Goal: Use online tool/utility: Utilize a website feature to perform a specific function

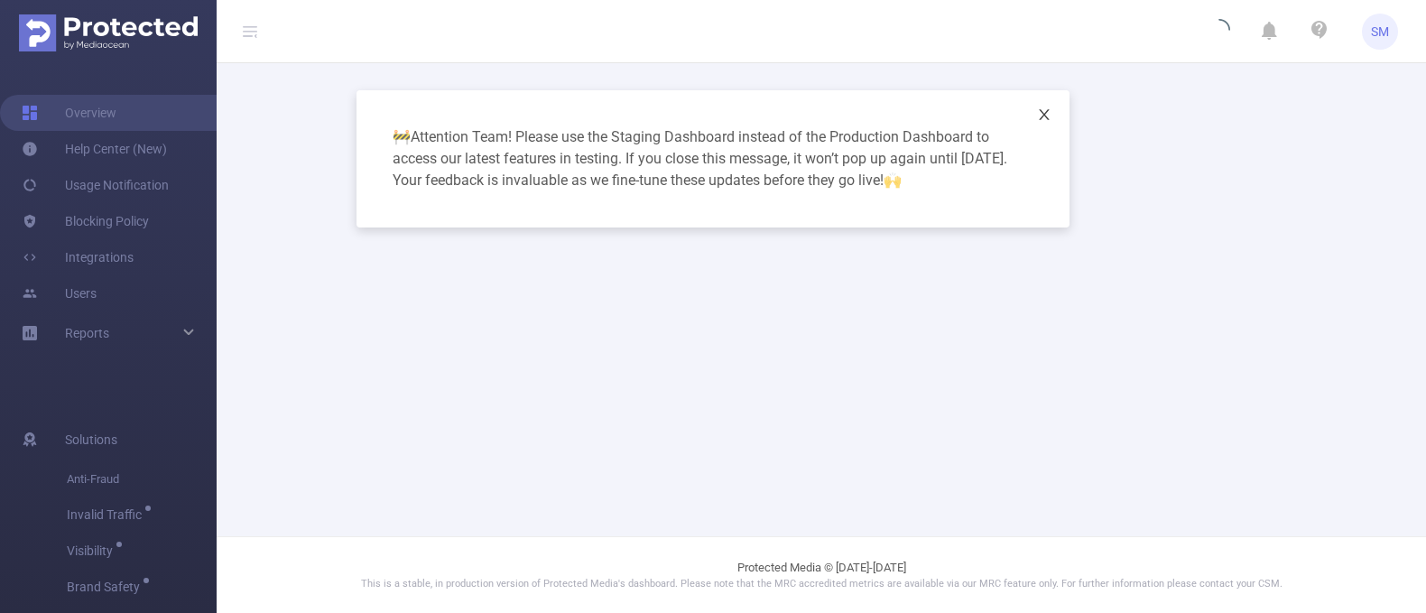
click at [1044, 107] on icon "icon: close" at bounding box center [1044, 114] width 14 height 14
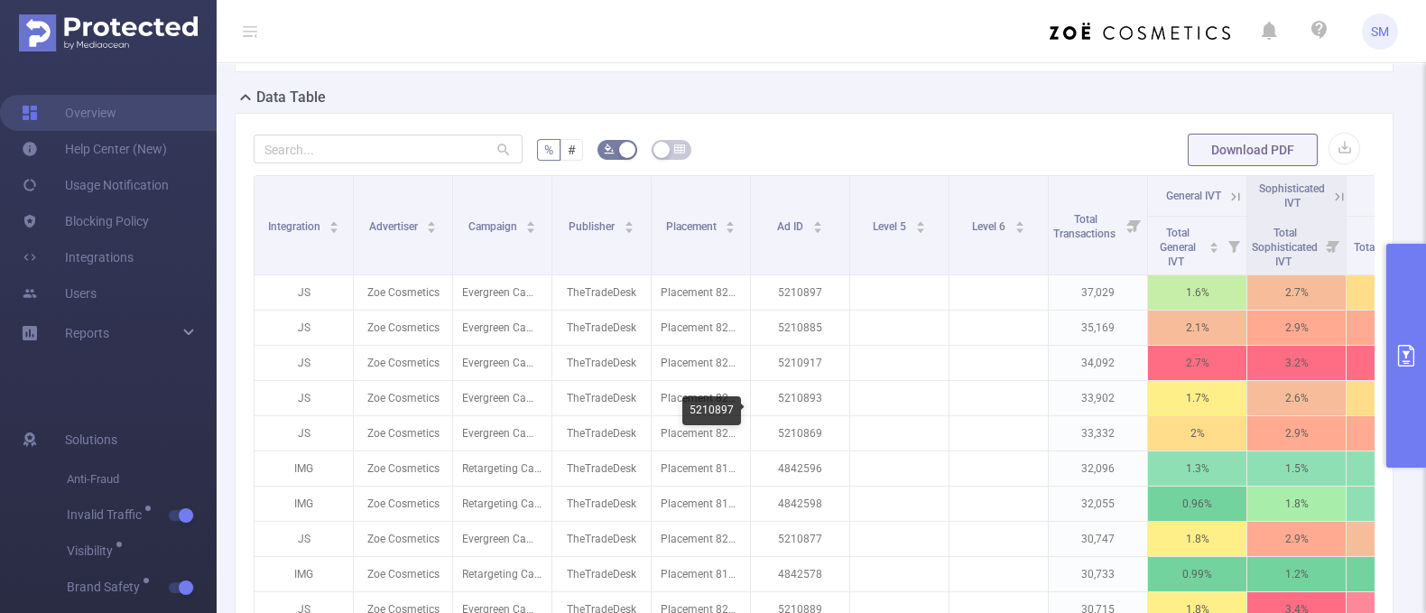
scroll to position [394, 0]
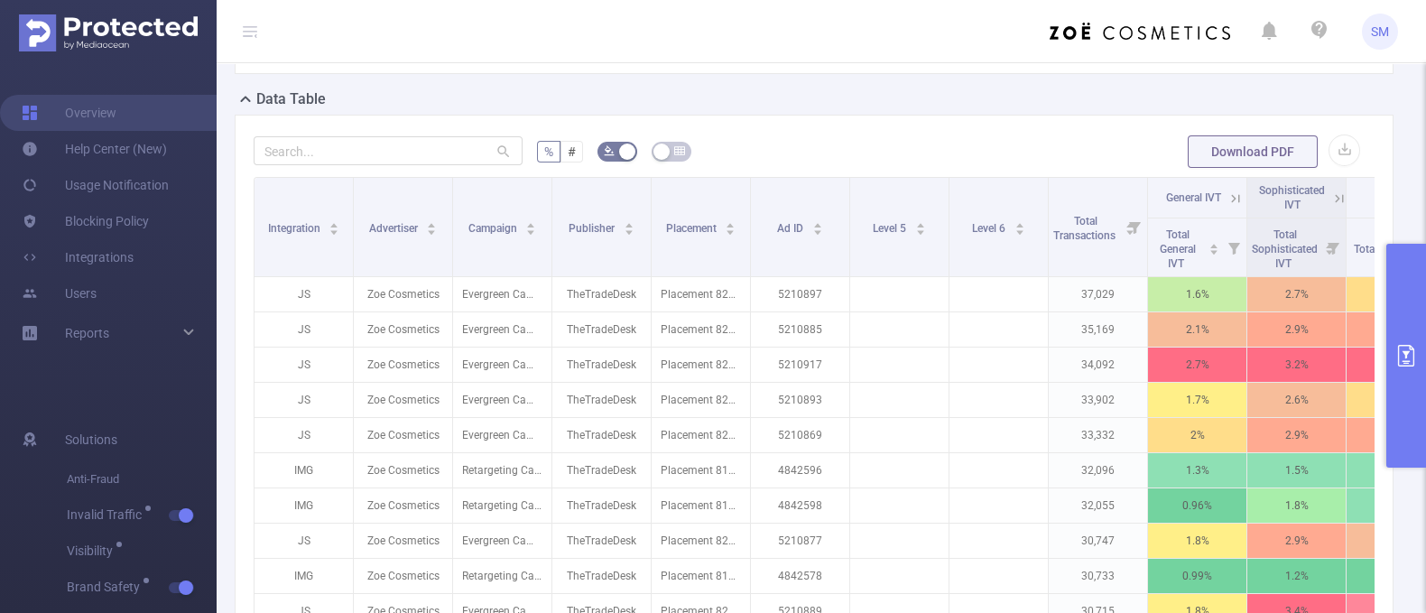
click at [1238, 207] on icon at bounding box center [1236, 198] width 16 height 16
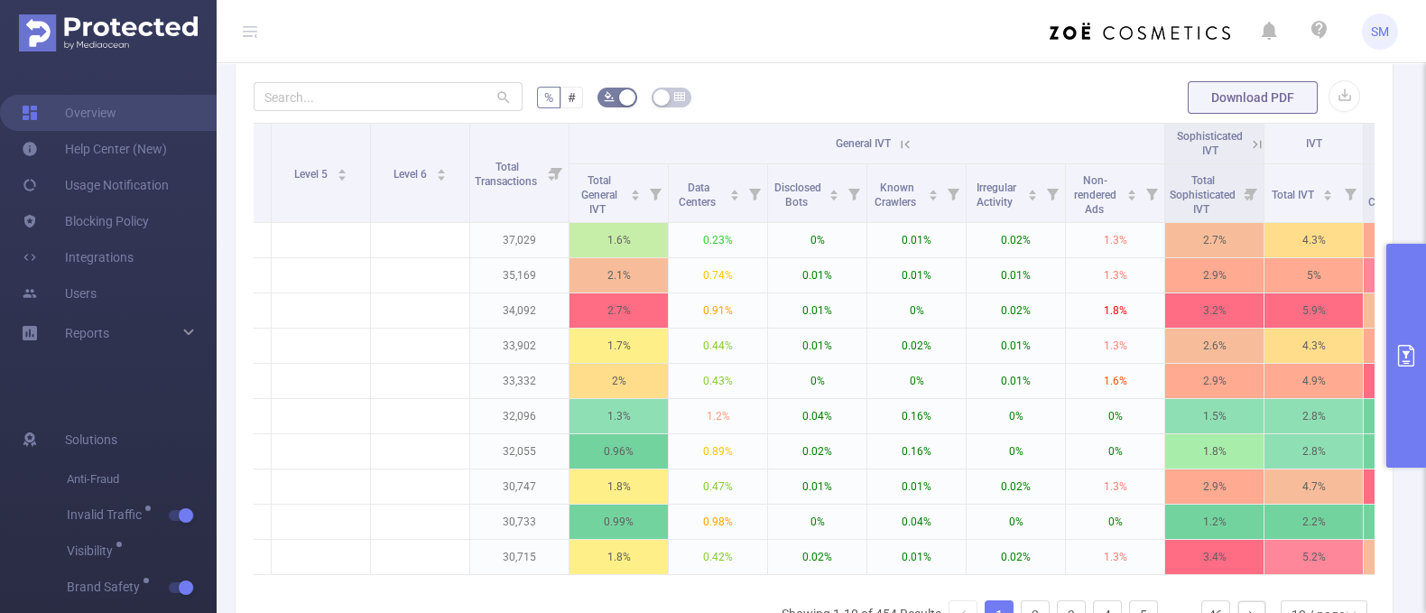
scroll to position [0, 580]
click at [907, 153] on icon at bounding box center [904, 144] width 16 height 16
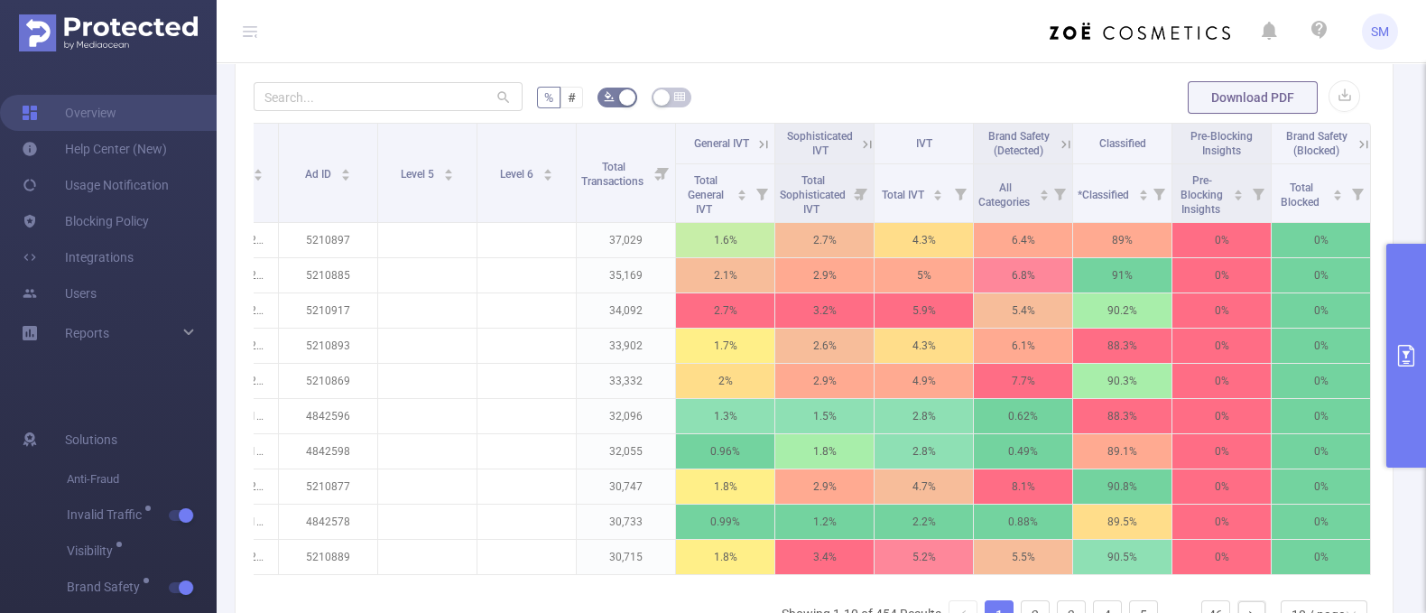
click at [859, 153] on icon at bounding box center [867, 144] width 16 height 16
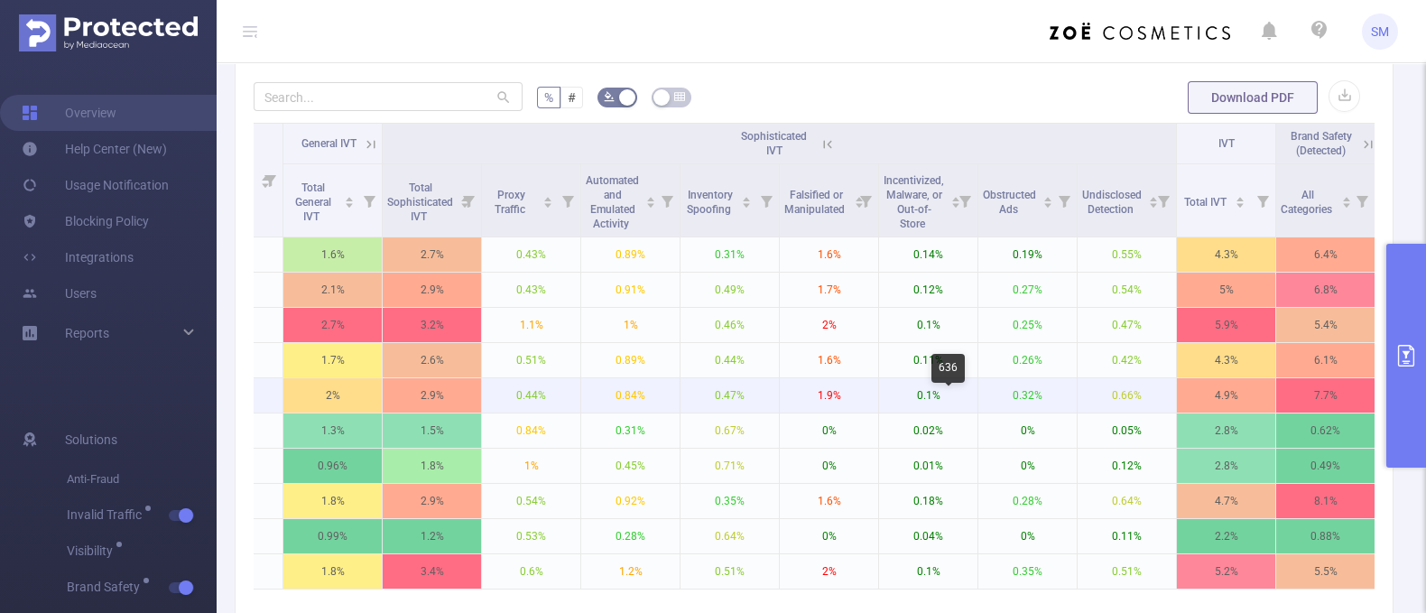
scroll to position [0, 866]
click at [1404, 300] on button "primary" at bounding box center [1407, 356] width 40 height 224
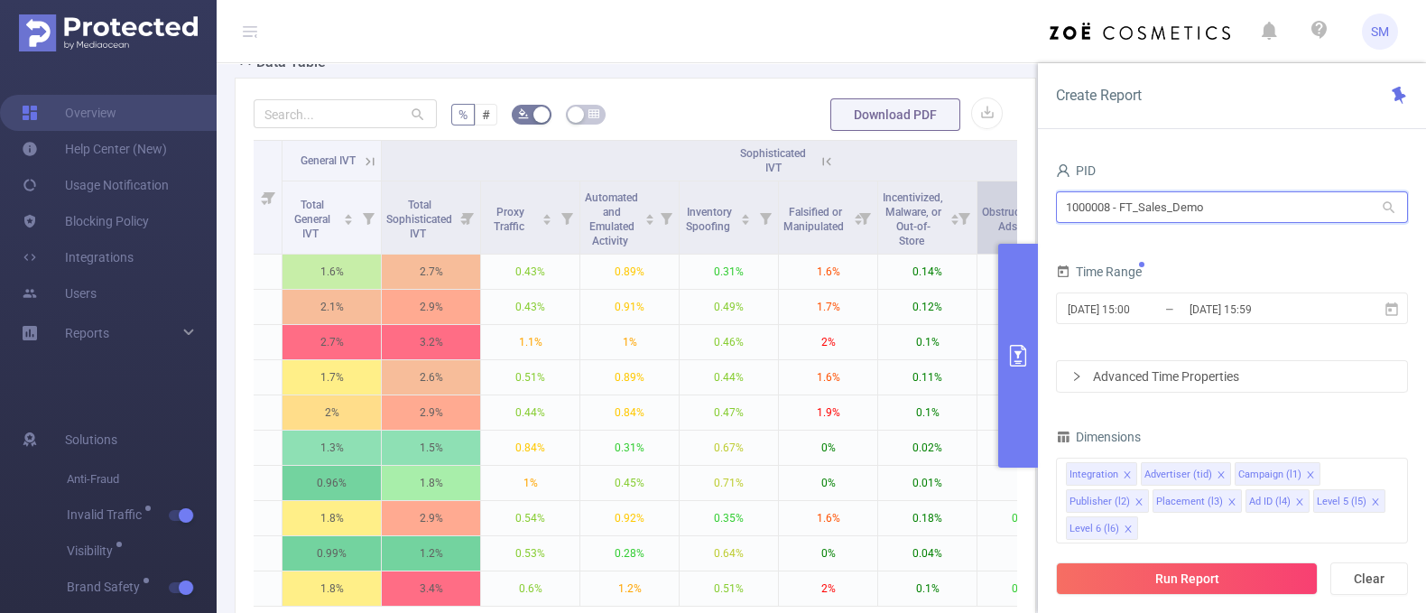
drag, startPoint x: 1212, startPoint y: 209, endPoint x: 993, endPoint y: 182, distance: 221.0
click at [993, 182] on section "PID: FT_Sales_Demo > Time Range: [DATE] 16:00 - [DATE] 16:59 > Time Zone: +00:0…" at bounding box center [822, 218] width 1210 height 1206
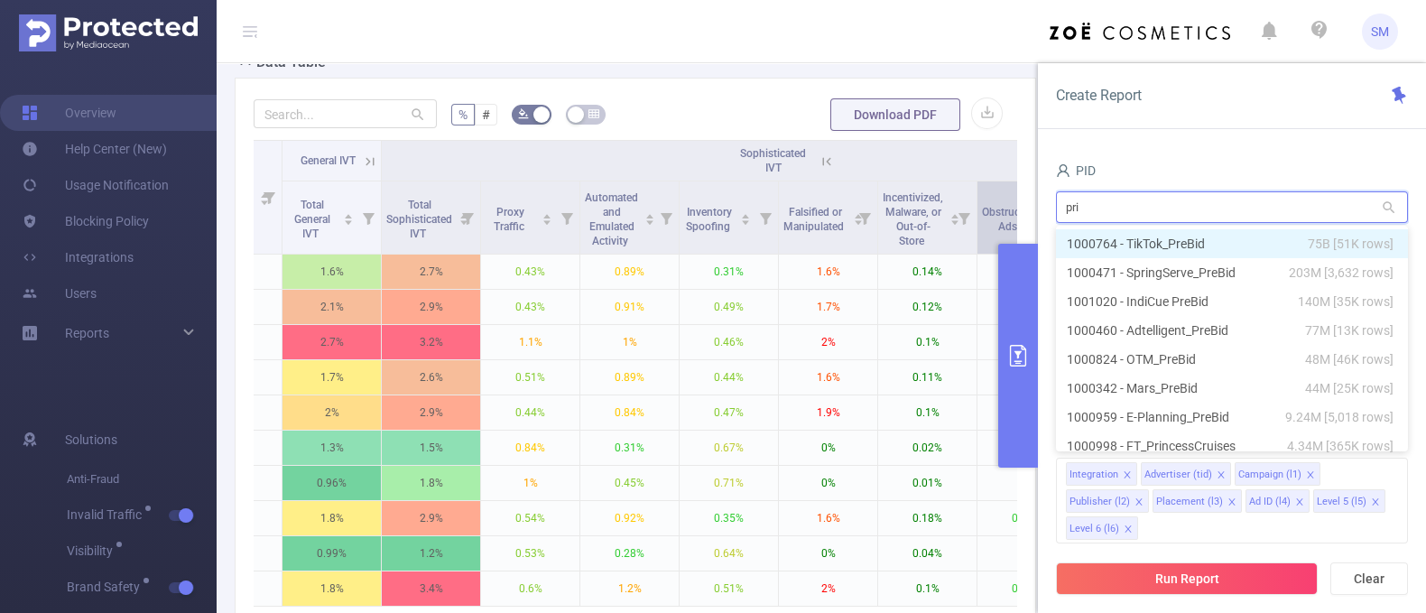
type input "prin"
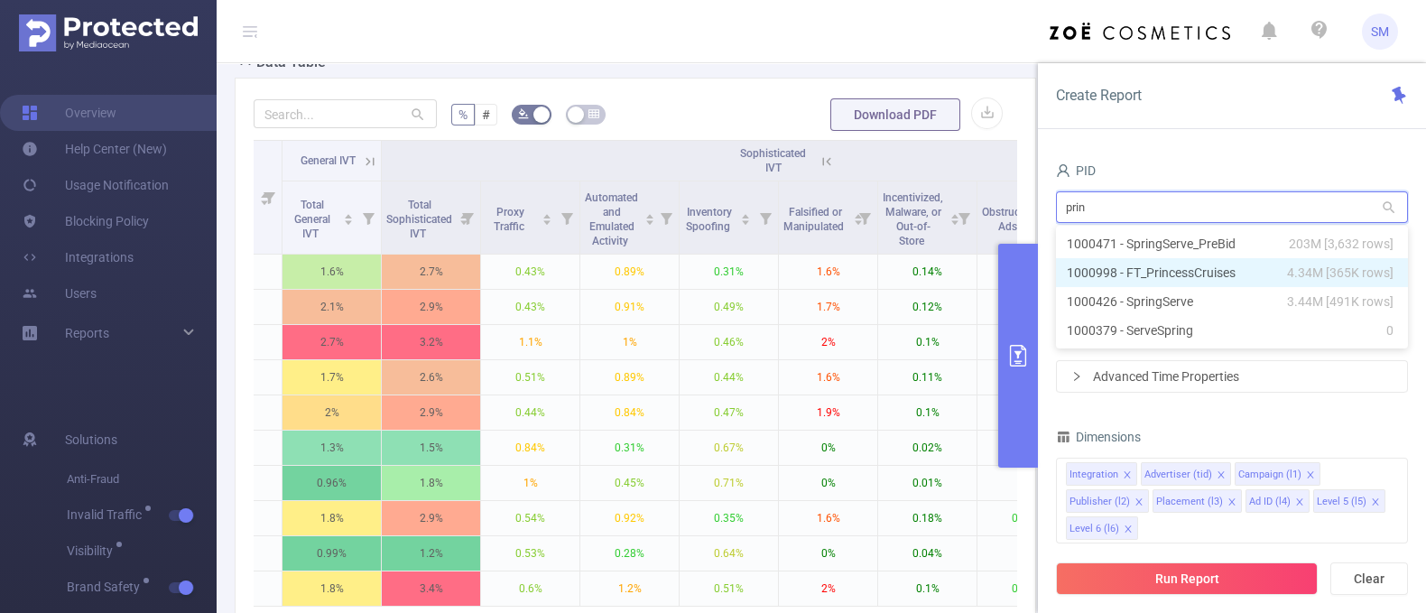
click at [1196, 277] on li "1000998 - FT_PrincessCruises 4.34M [365K rows]" at bounding box center [1232, 272] width 352 height 29
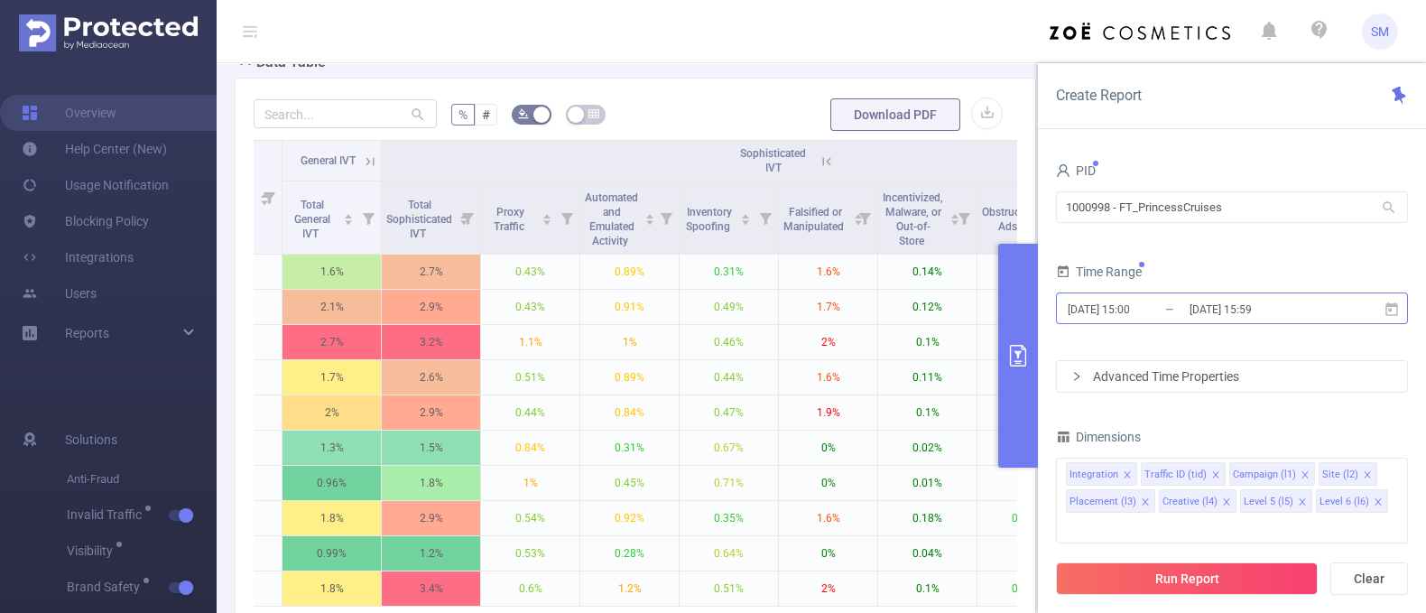
click at [1295, 317] on input "[DATE] 15:59" at bounding box center [1261, 309] width 146 height 24
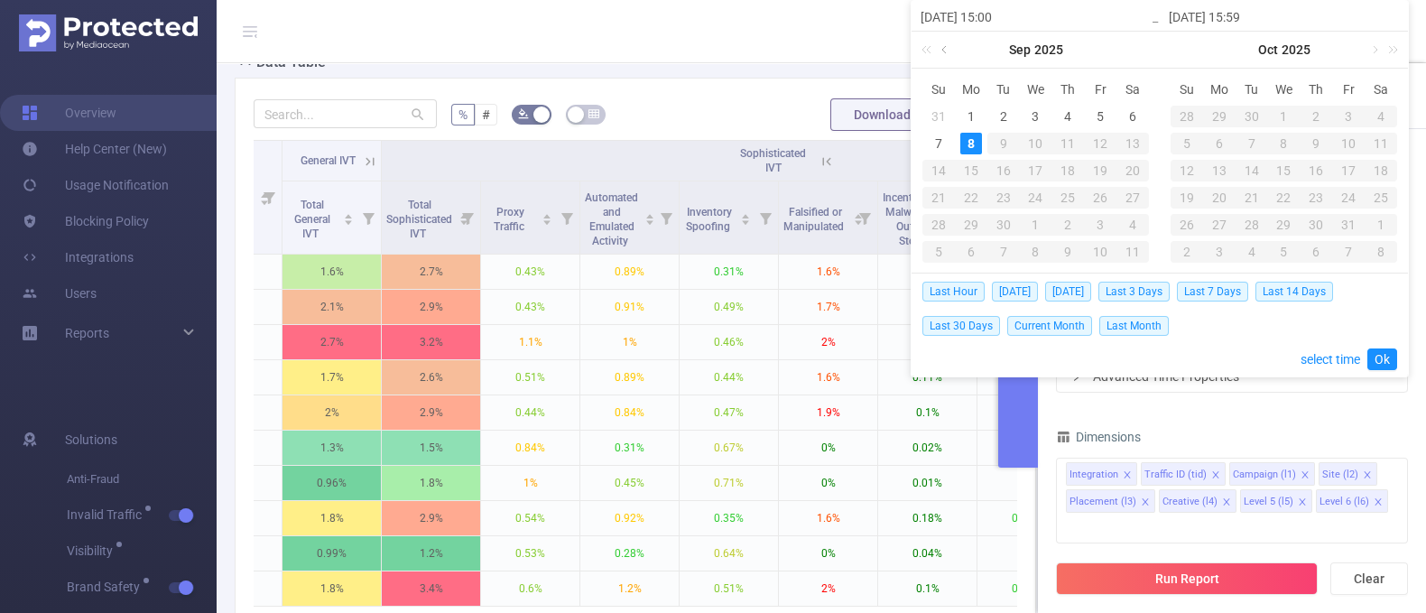
click at [947, 51] on link at bounding box center [946, 50] width 16 height 36
click at [940, 115] on div "1" at bounding box center [939, 117] width 22 height 22
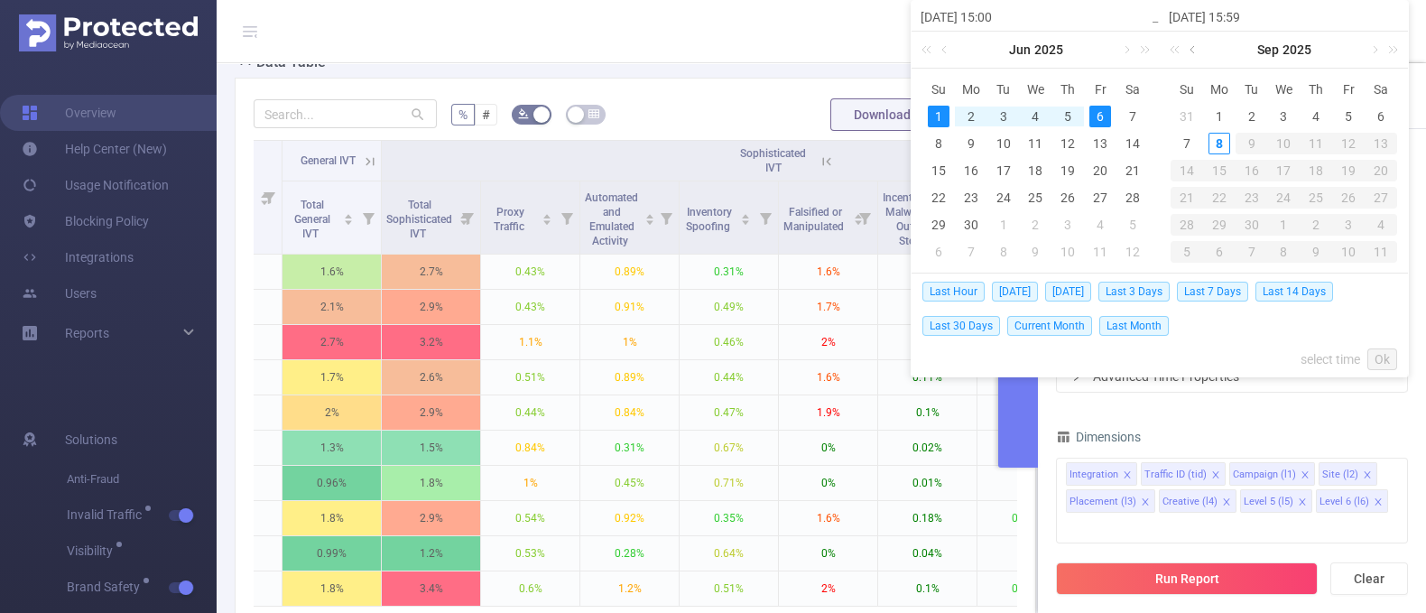
click at [1194, 52] on link at bounding box center [1194, 50] width 16 height 36
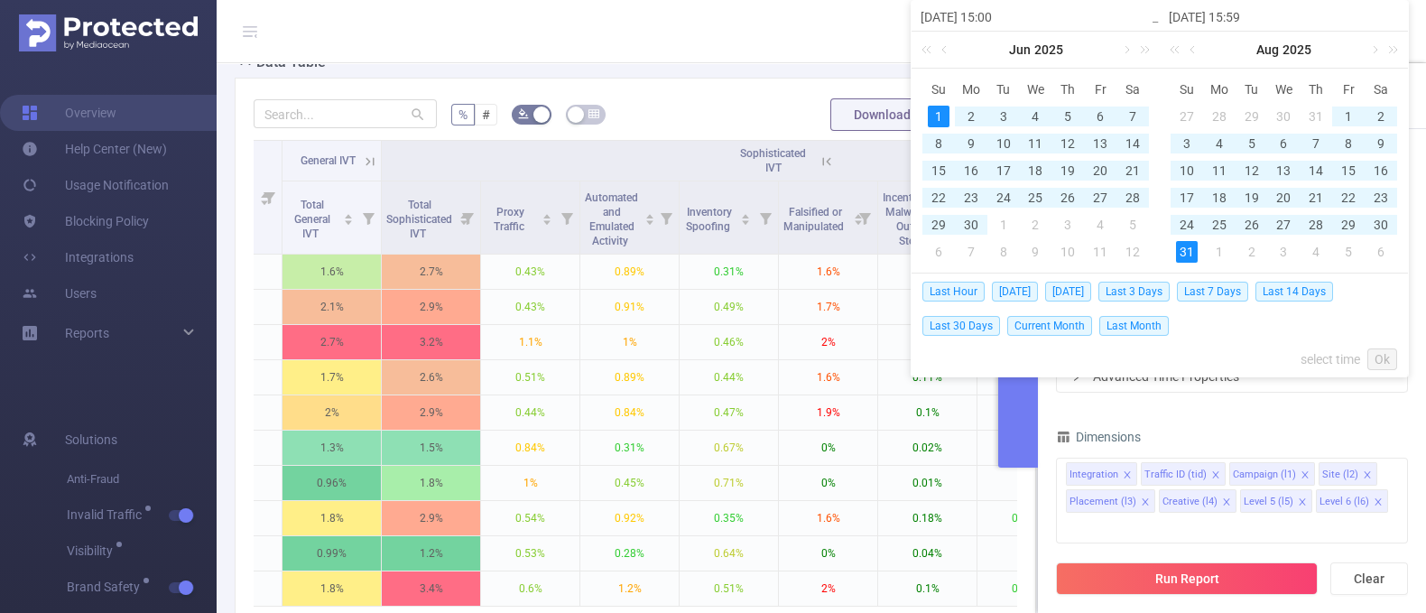
click at [1197, 247] on div "31" at bounding box center [1187, 252] width 22 height 22
type input "[DATE] 15:00"
type input "[DATE] 15:59"
type input "[DATE] 15:00"
type input "[DATE] 15:59"
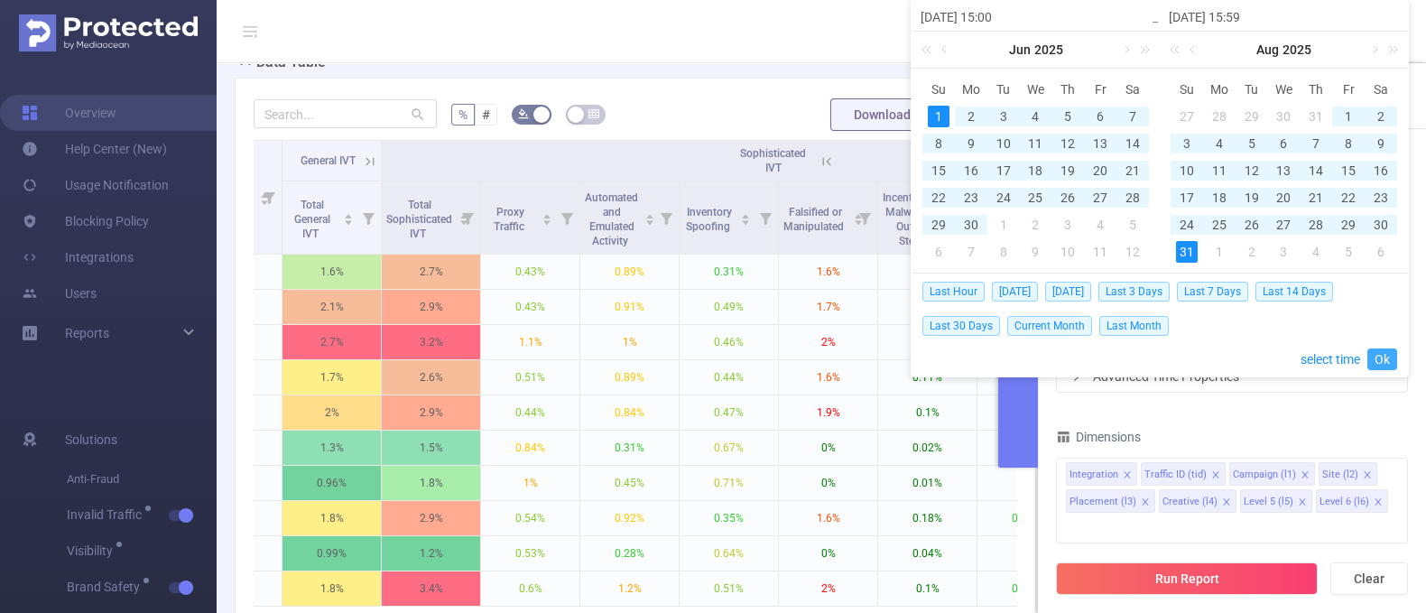
click at [1383, 352] on link "Ok" at bounding box center [1383, 359] width 30 height 22
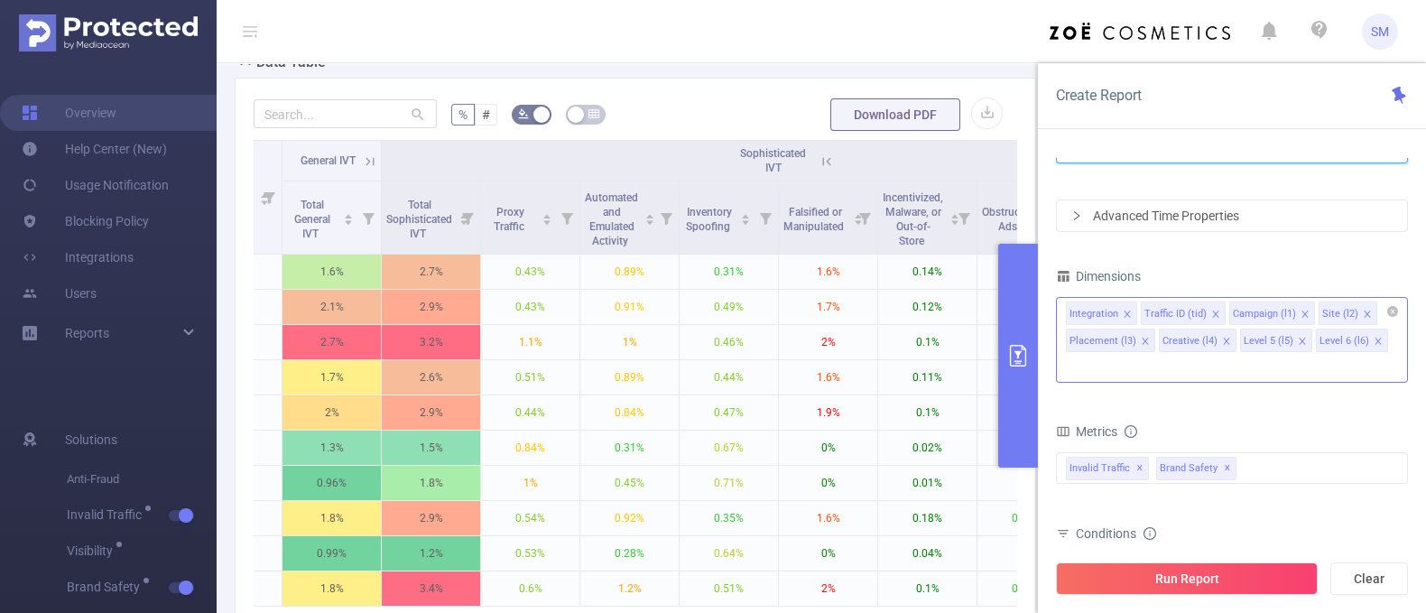
click at [1375, 339] on icon "icon: close" at bounding box center [1378, 341] width 6 height 6
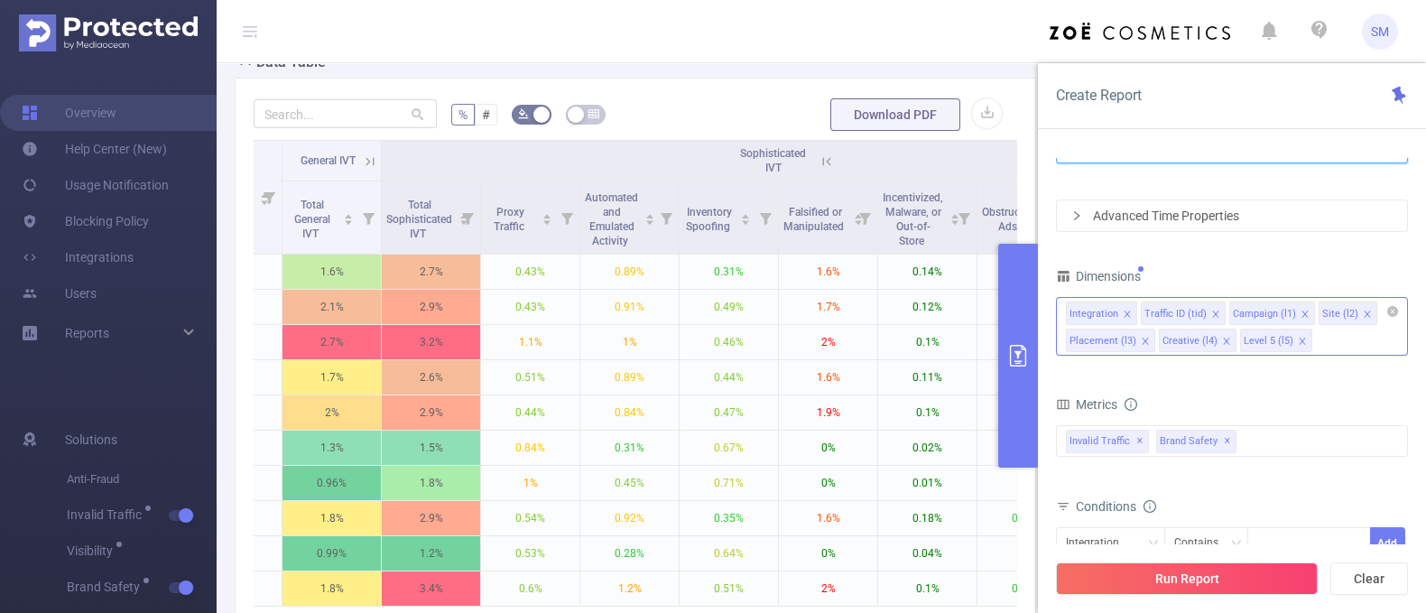
click at [1299, 342] on icon "icon: close" at bounding box center [1302, 341] width 9 height 9
click at [1281, 345] on div "Integration Traffic ID (tid) Campaign (l1) Site (l2) Placement (l3) Creative (l…" at bounding box center [1232, 326] width 352 height 59
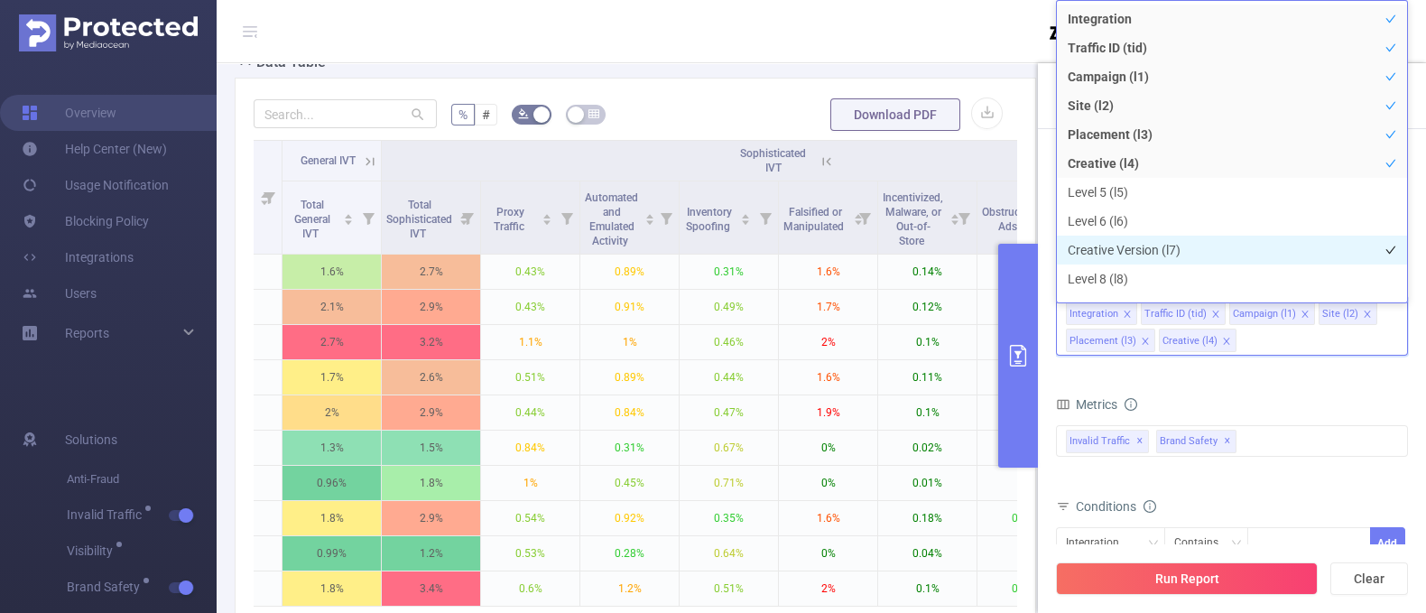
click at [1200, 254] on li "Creative Version (l7)" at bounding box center [1232, 250] width 350 height 29
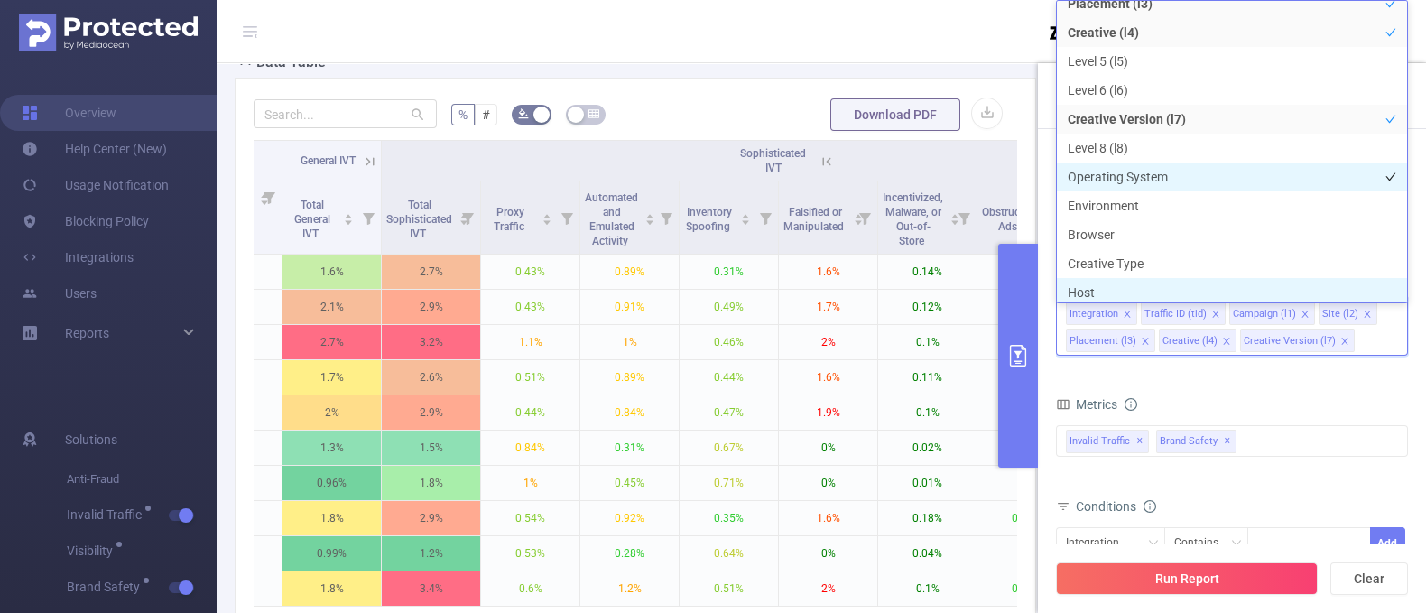
scroll to position [135, 0]
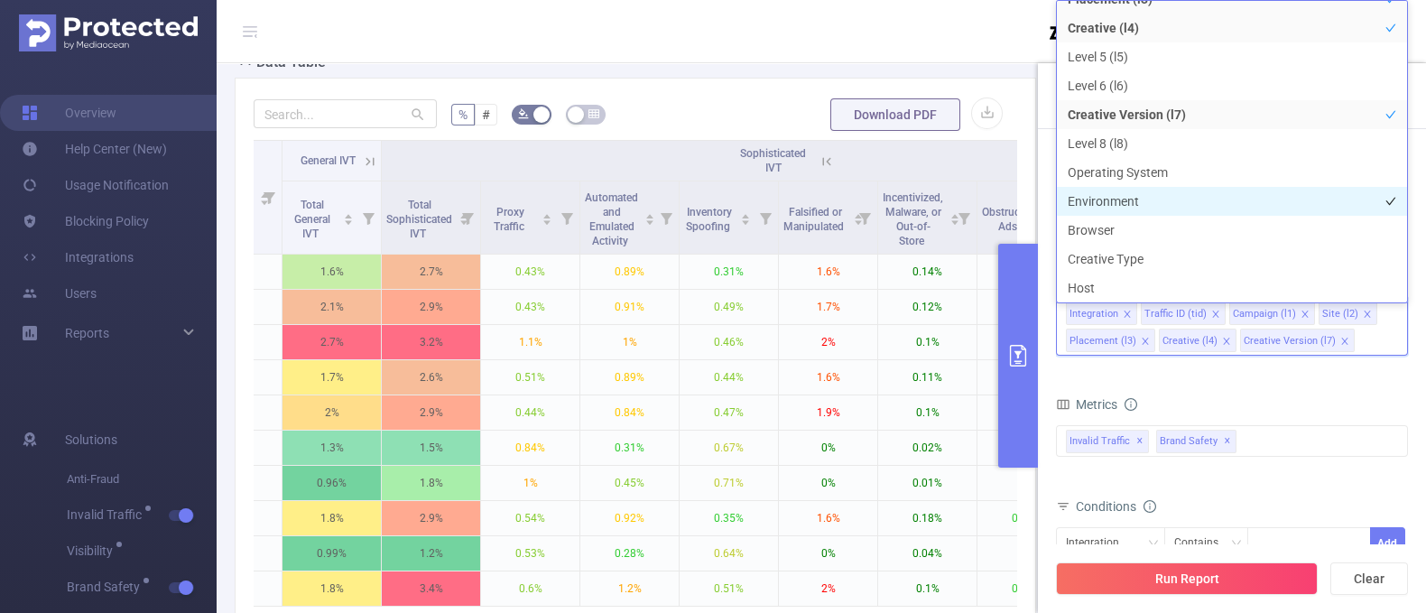
click at [1231, 206] on li "Environment" at bounding box center [1232, 201] width 350 height 29
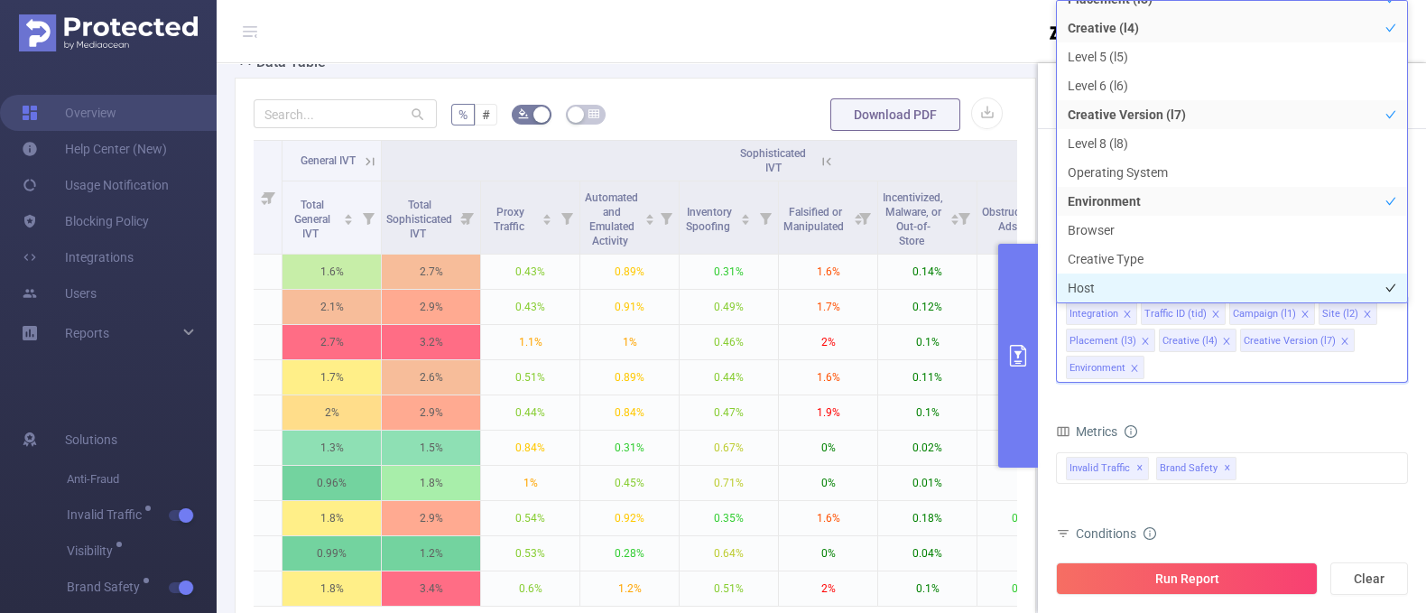
click at [1210, 286] on li "Host" at bounding box center [1232, 288] width 350 height 29
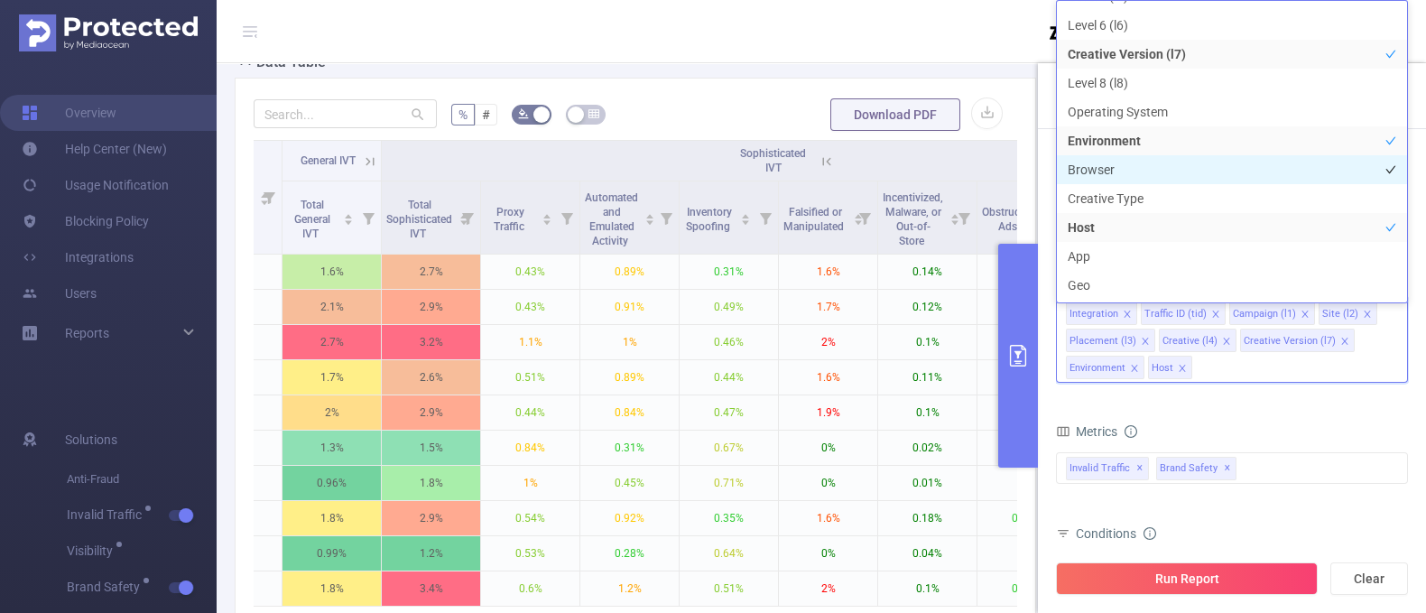
scroll to position [200, 0]
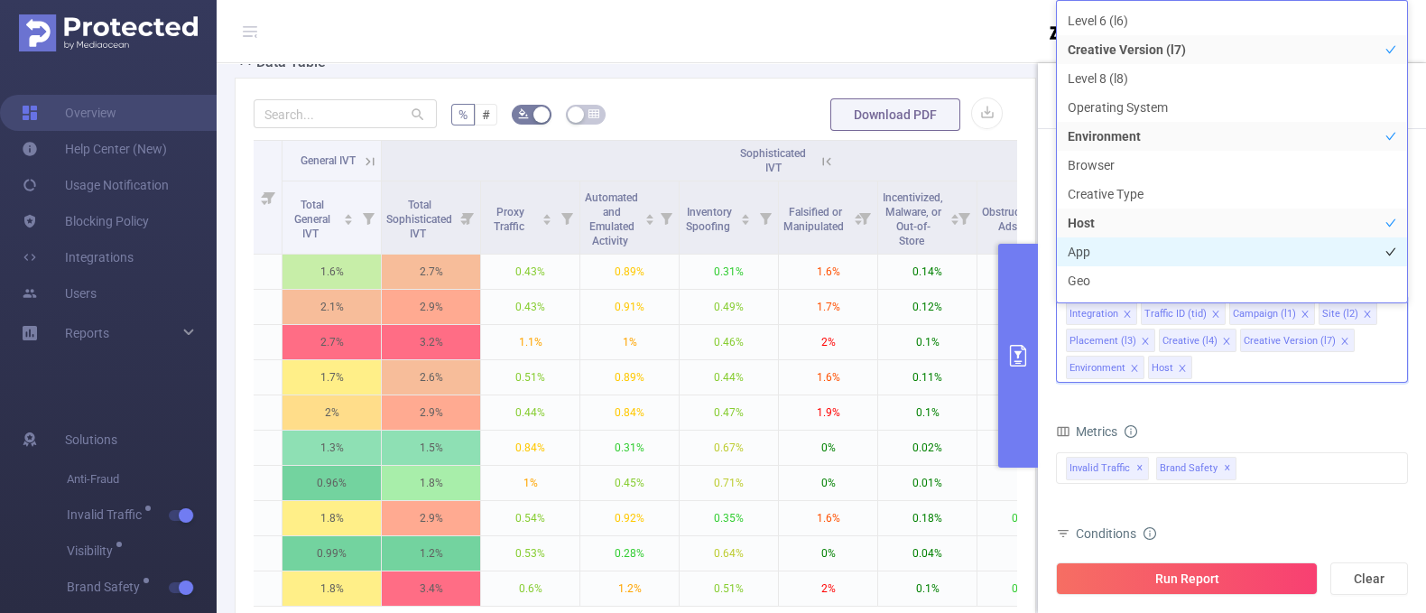
click at [1221, 251] on li "App" at bounding box center [1232, 251] width 350 height 29
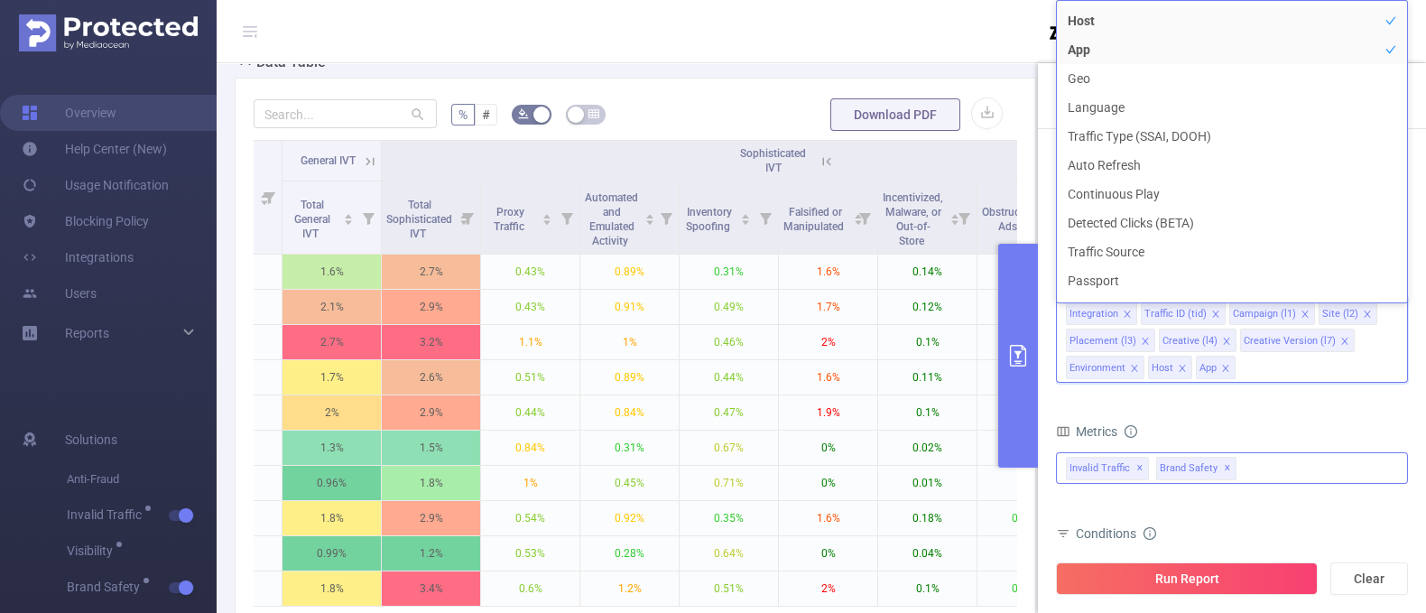
scroll to position [423, 0]
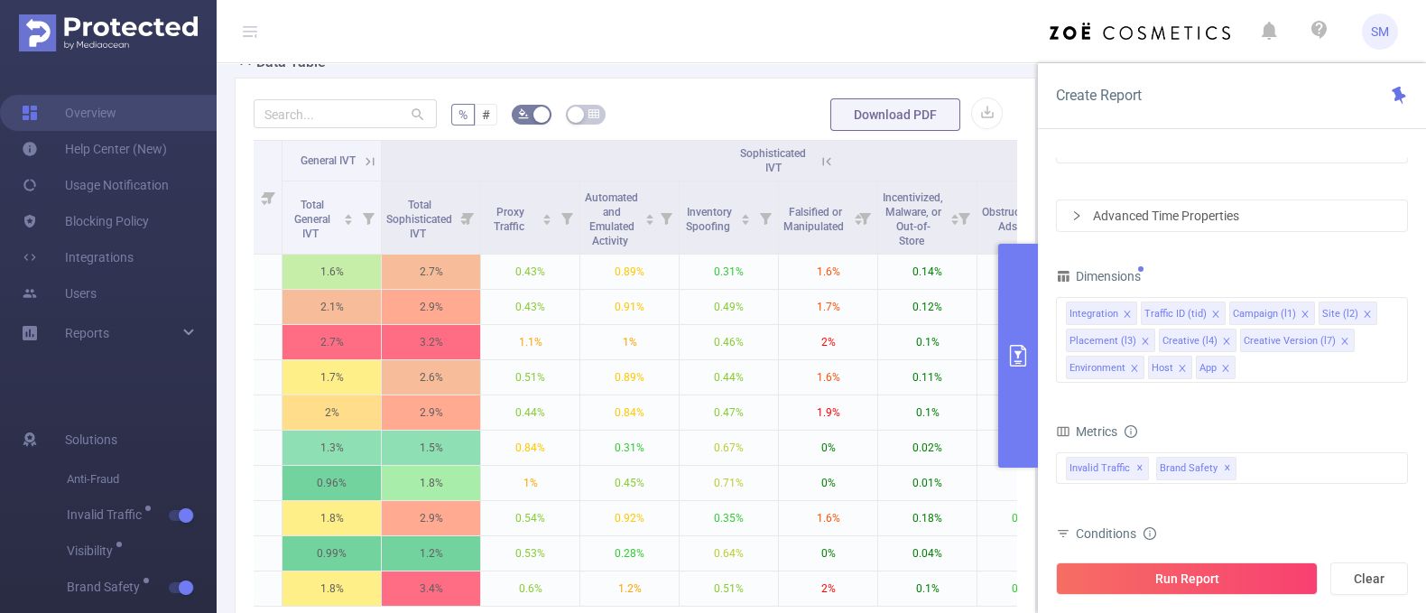
click at [1338, 415] on form "Dimensions Integration Traffic ID (tid) Campaign (l1) Site (l2) Placement (l3) …" at bounding box center [1232, 492] width 352 height 456
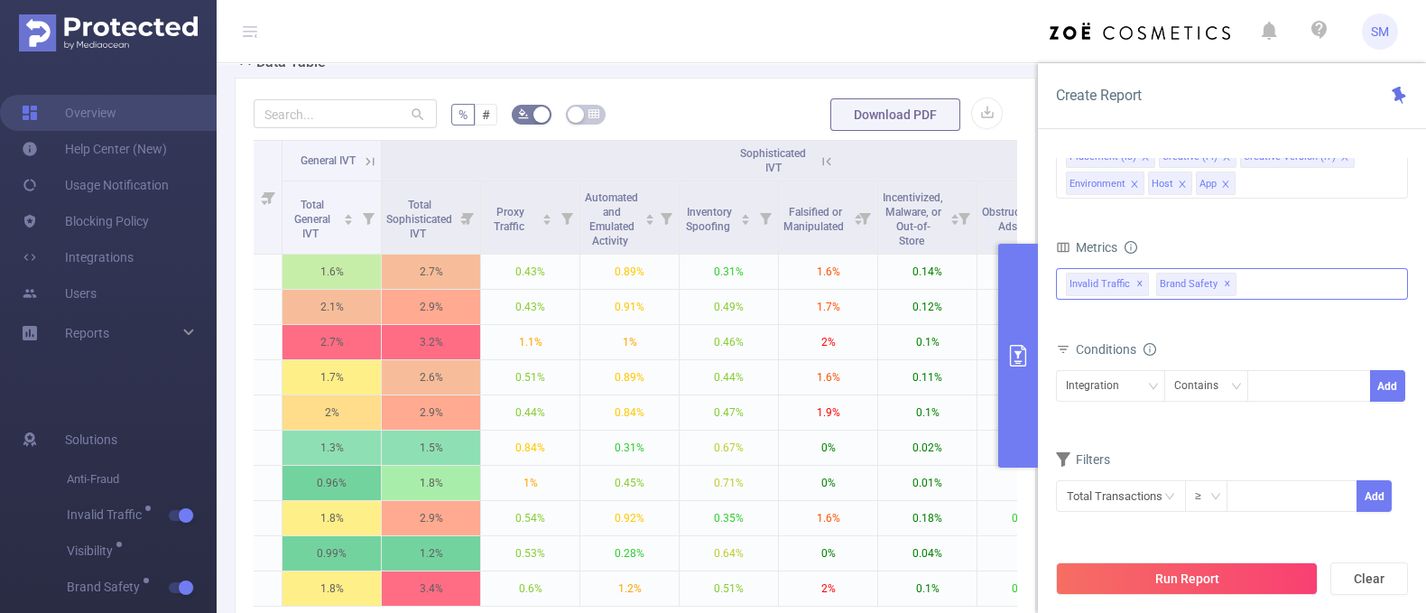
click at [1274, 280] on div "Invalid Traffic ✕ Brand Safety ✕" at bounding box center [1232, 284] width 352 height 32
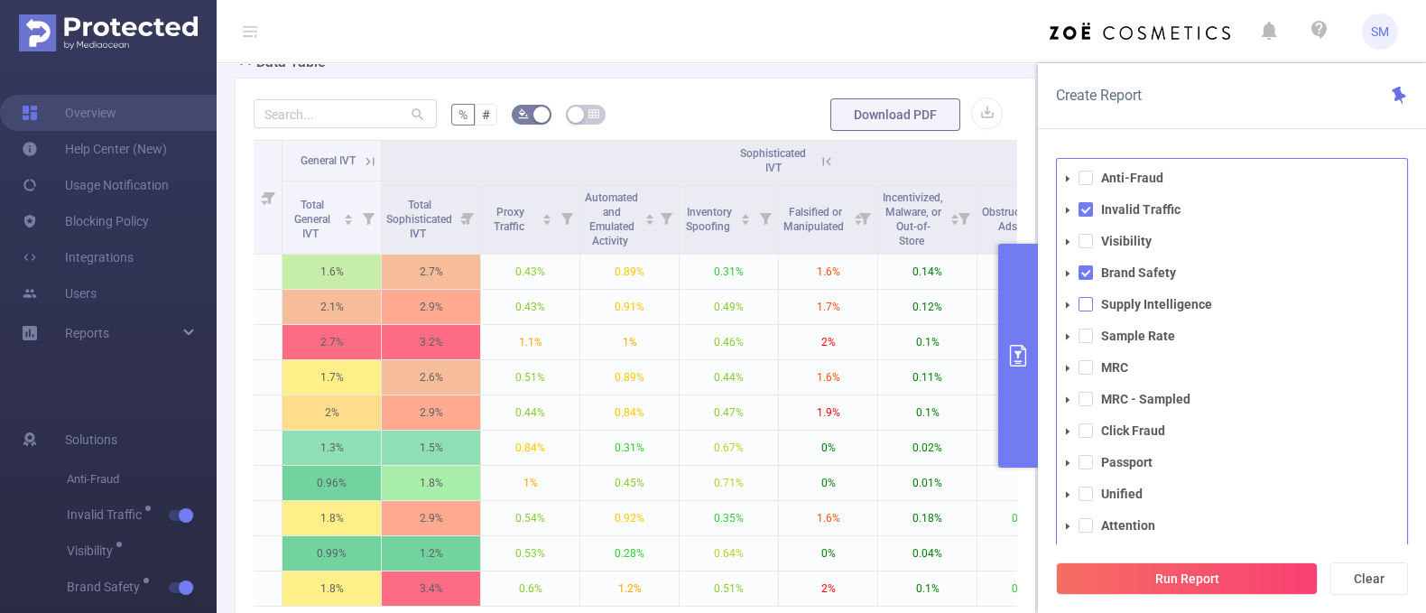
click at [1087, 302] on span at bounding box center [1086, 304] width 14 height 14
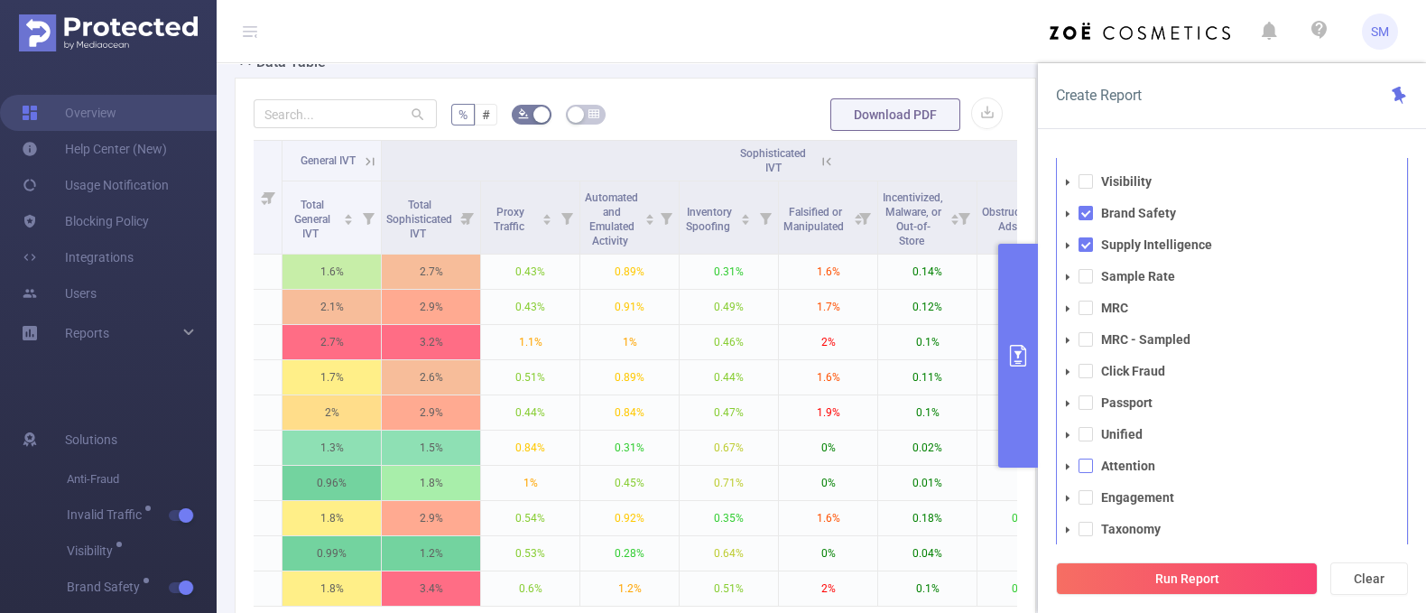
click at [1083, 471] on span at bounding box center [1086, 466] width 14 height 14
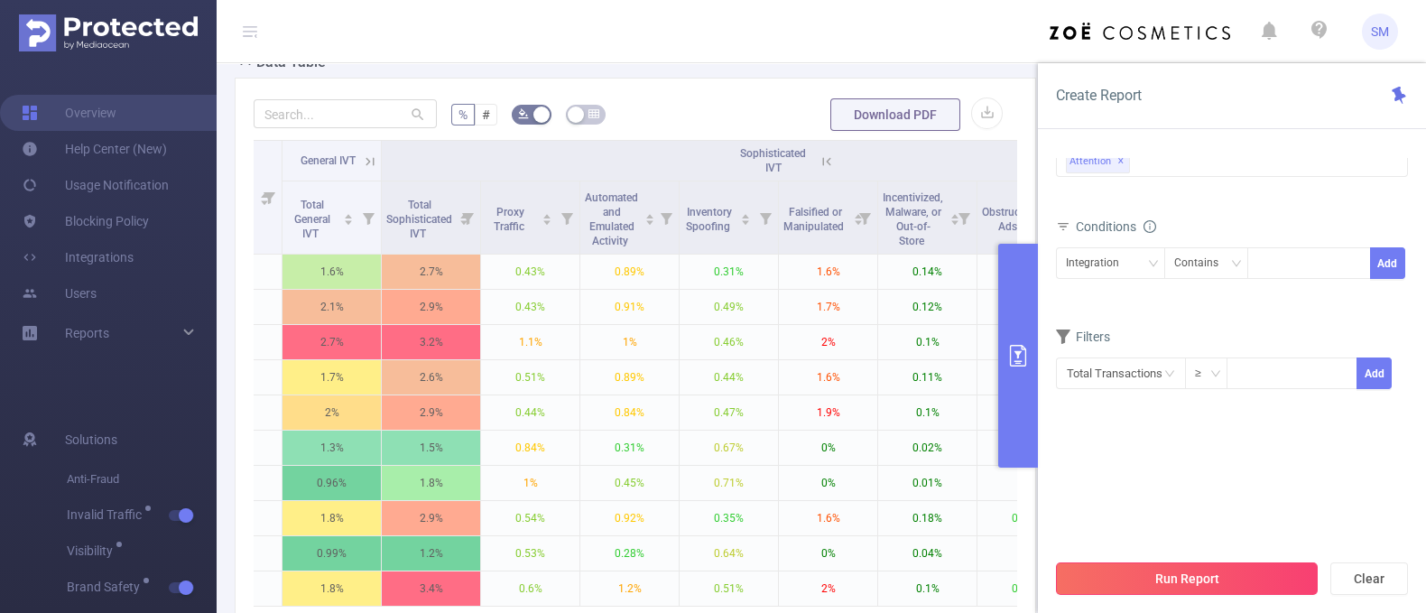
click at [1205, 581] on button "Run Report" at bounding box center [1187, 578] width 262 height 32
